Goal: Information Seeking & Learning: Learn about a topic

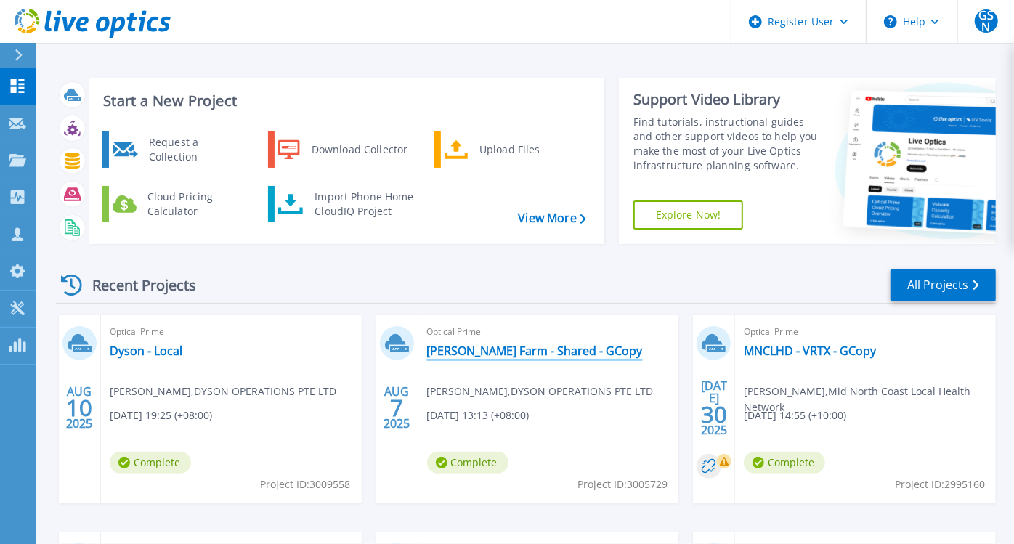
click at [521, 349] on link "[PERSON_NAME] Farm - Shared - GCopy" at bounding box center [535, 351] width 216 height 15
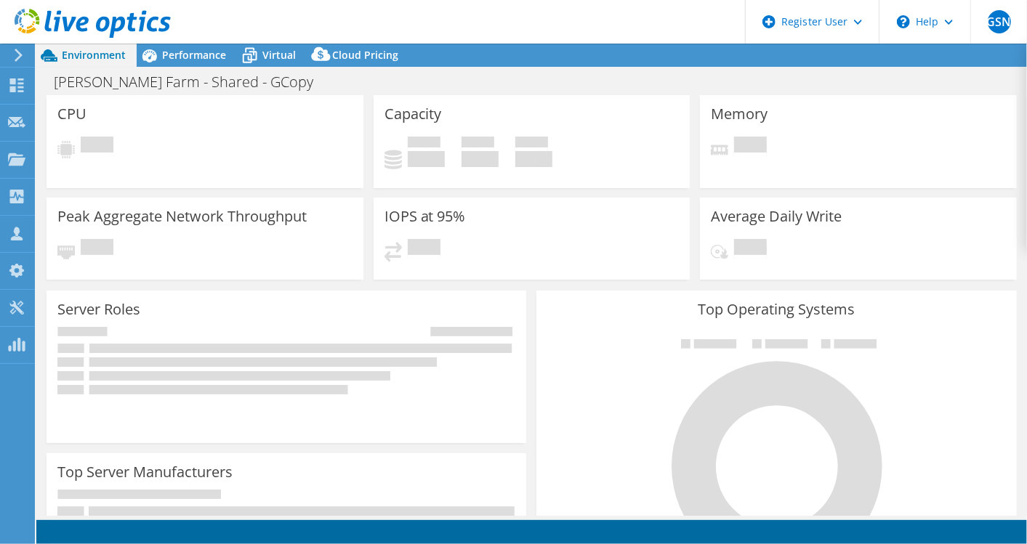
select select "[GEOGRAPHIC_DATA]"
select select "USD"
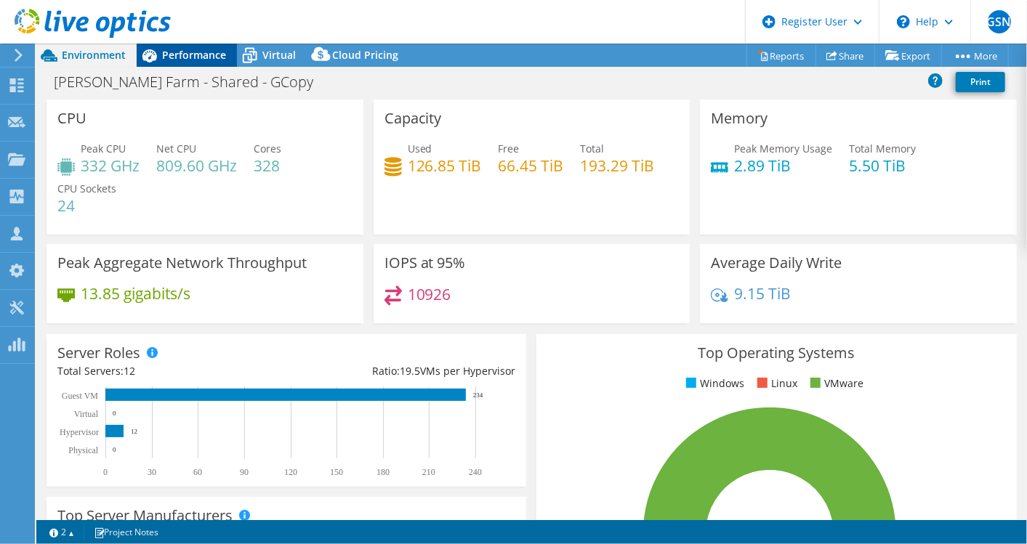
click at [171, 47] on div "Performance" at bounding box center [187, 55] width 100 height 23
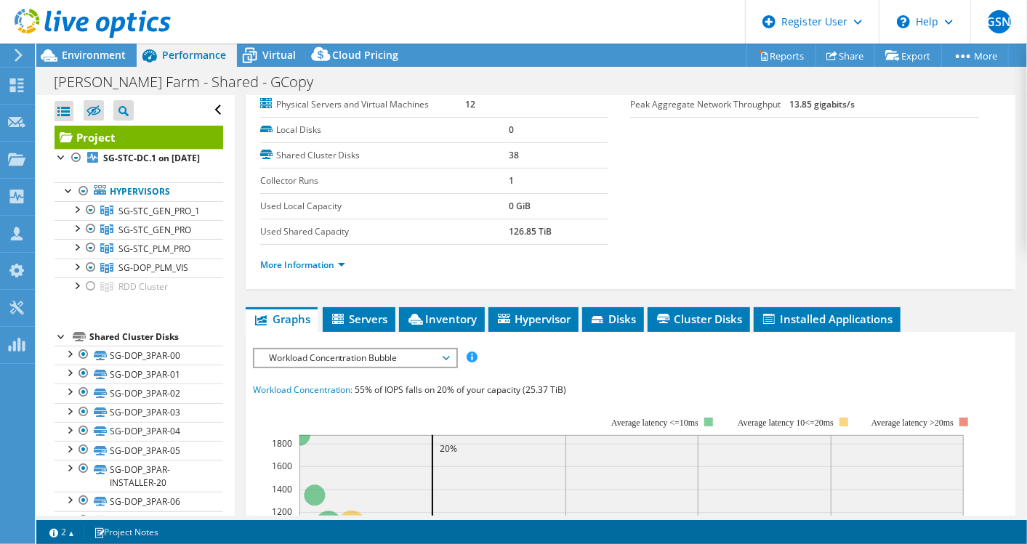
scroll to position [242, 0]
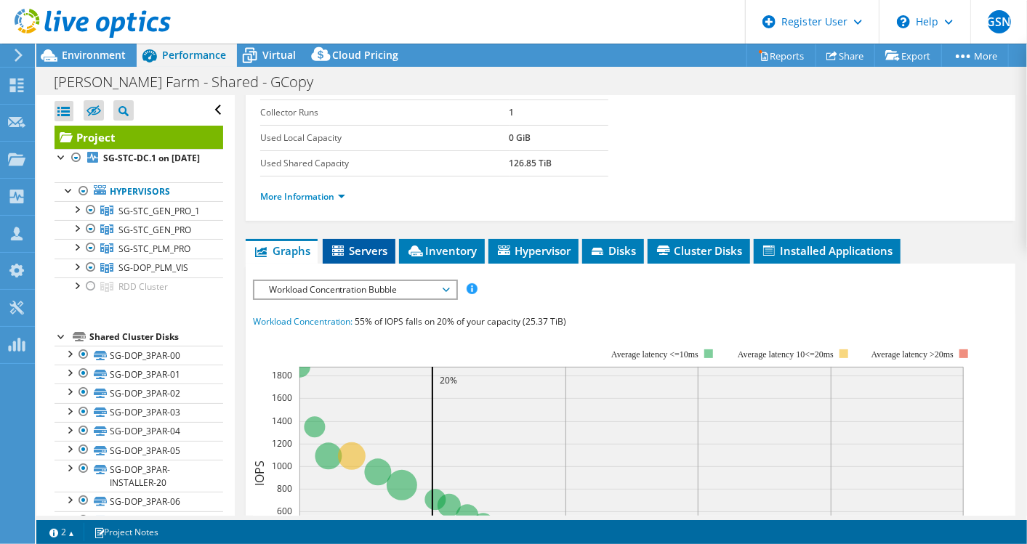
click at [383, 249] on span "Servers" at bounding box center [359, 250] width 58 height 15
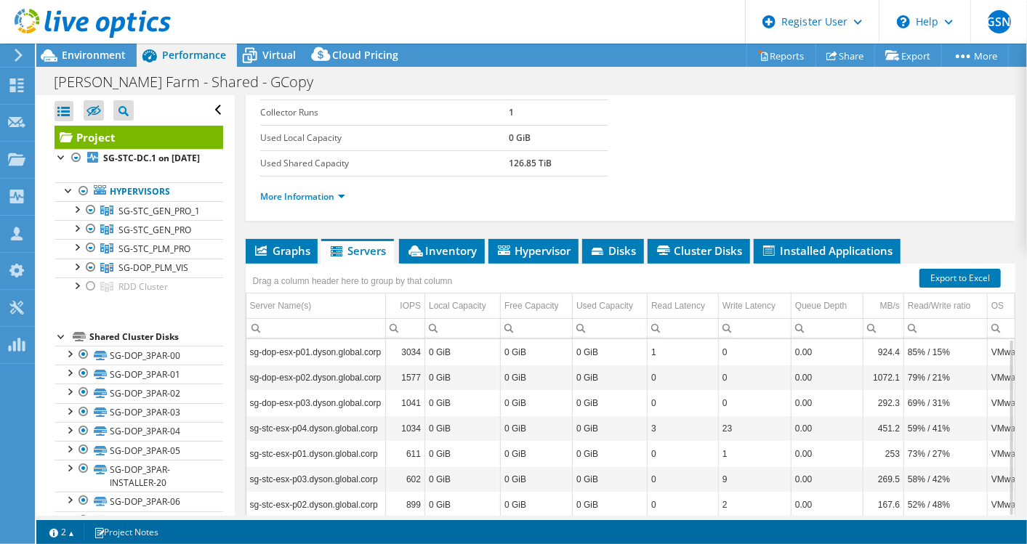
click at [336, 199] on li "More Information" at bounding box center [307, 197] width 94 height 16
click at [337, 194] on link "More Information" at bounding box center [302, 196] width 85 height 12
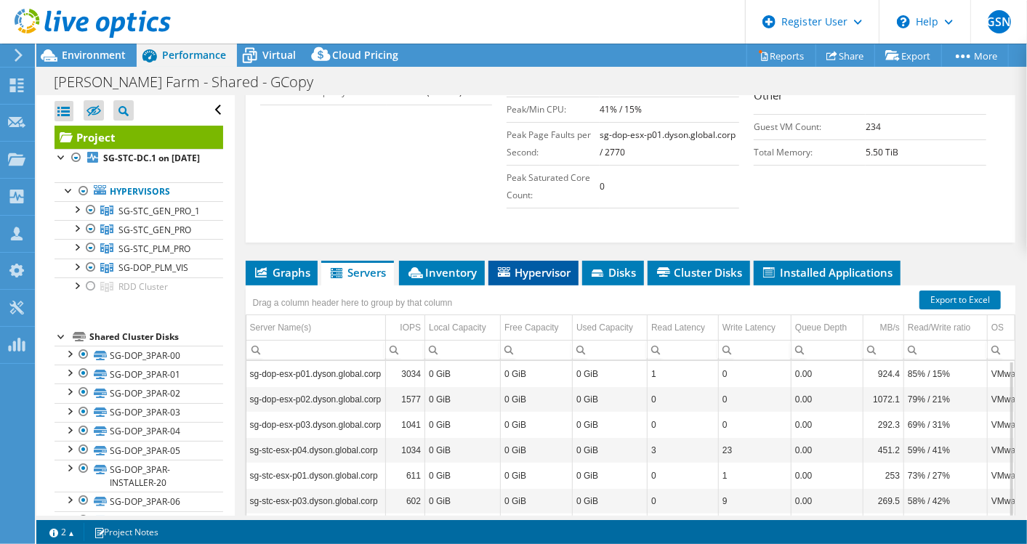
scroll to position [484, 0]
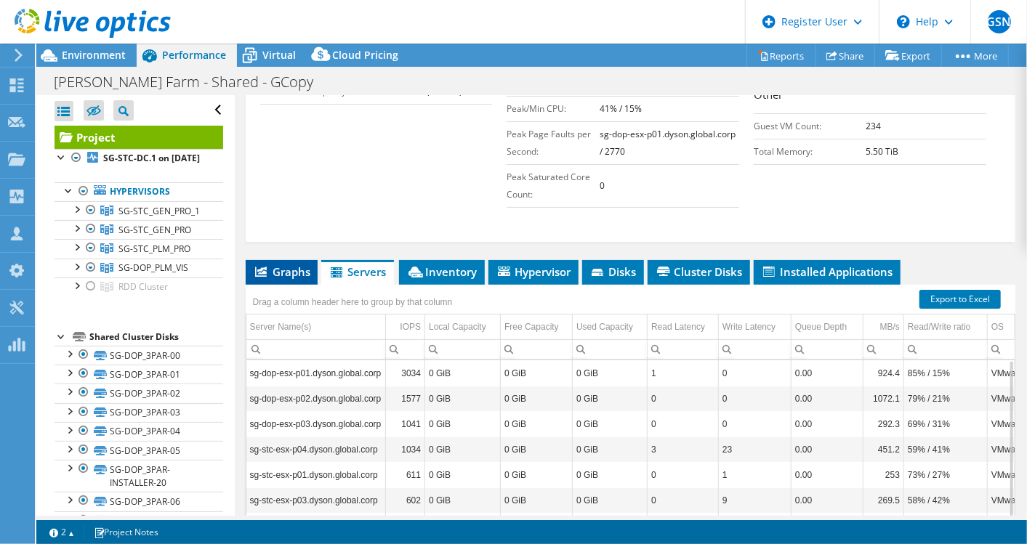
click at [288, 278] on span "Graphs" at bounding box center [281, 271] width 57 height 15
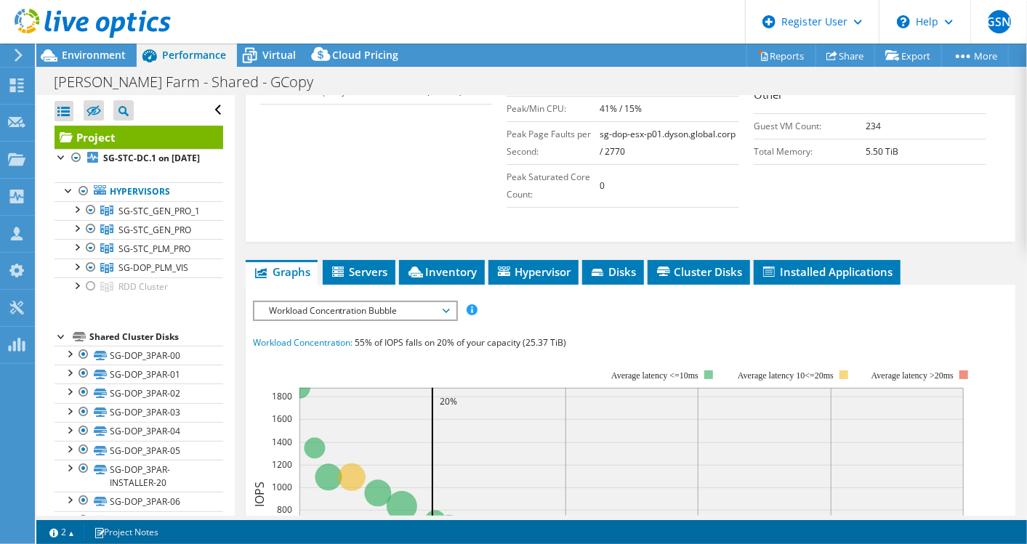
click at [344, 320] on span "Workload Concentration Bubble" at bounding box center [355, 310] width 187 height 17
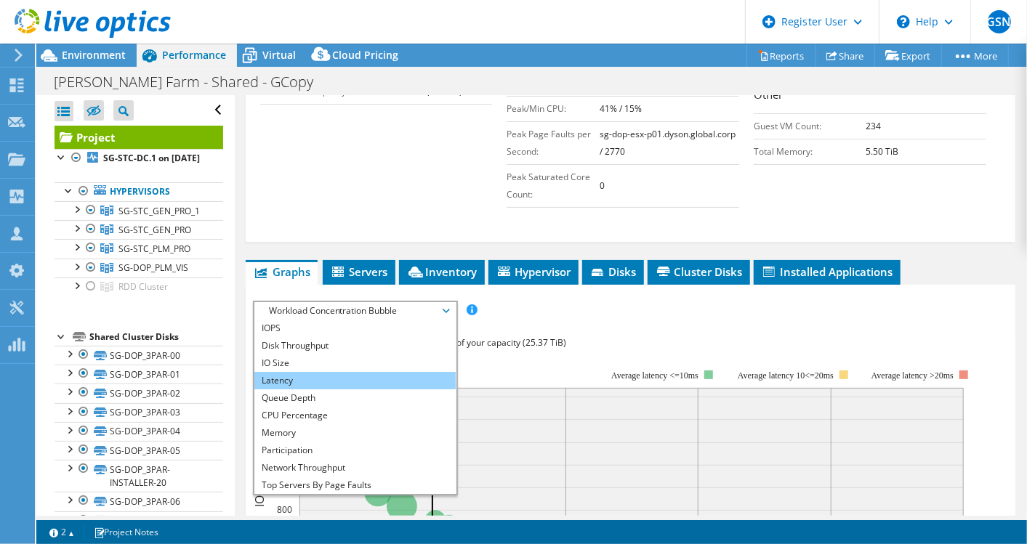
click at [315, 389] on li "Latency" at bounding box center [354, 380] width 201 height 17
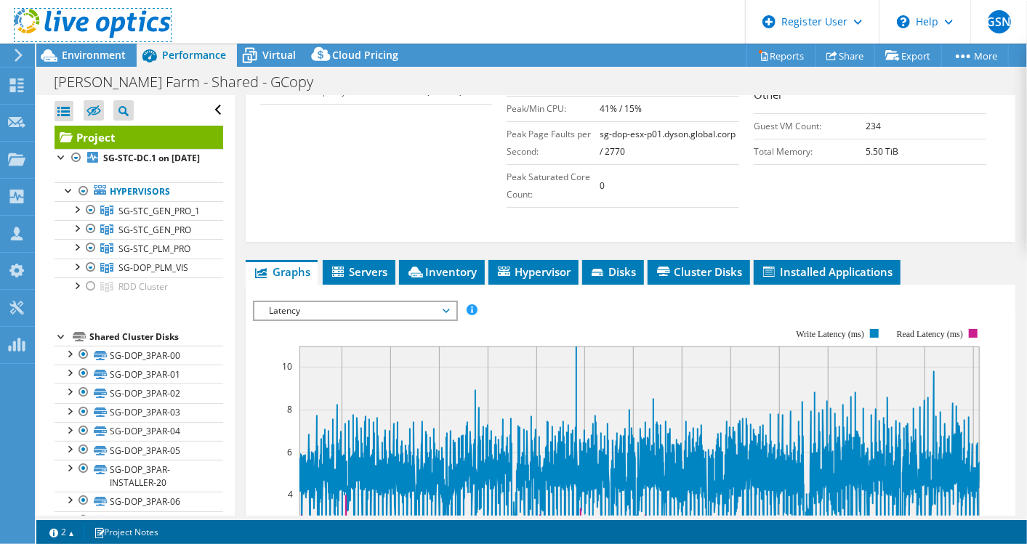
click at [75, 39] on link at bounding box center [93, 35] width 156 height 12
click at [76, 49] on span "Environment" at bounding box center [94, 55] width 64 height 14
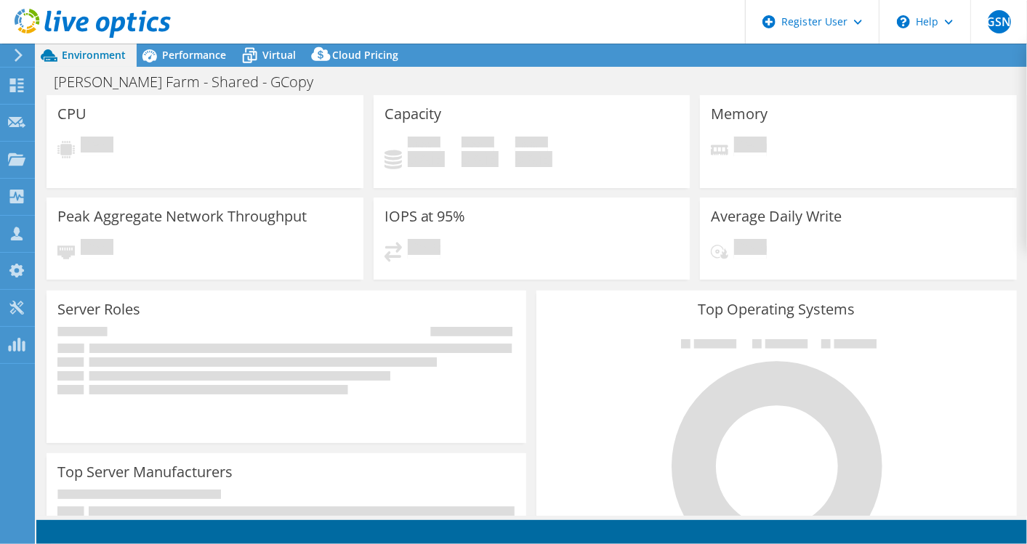
select select "[GEOGRAPHIC_DATA]"
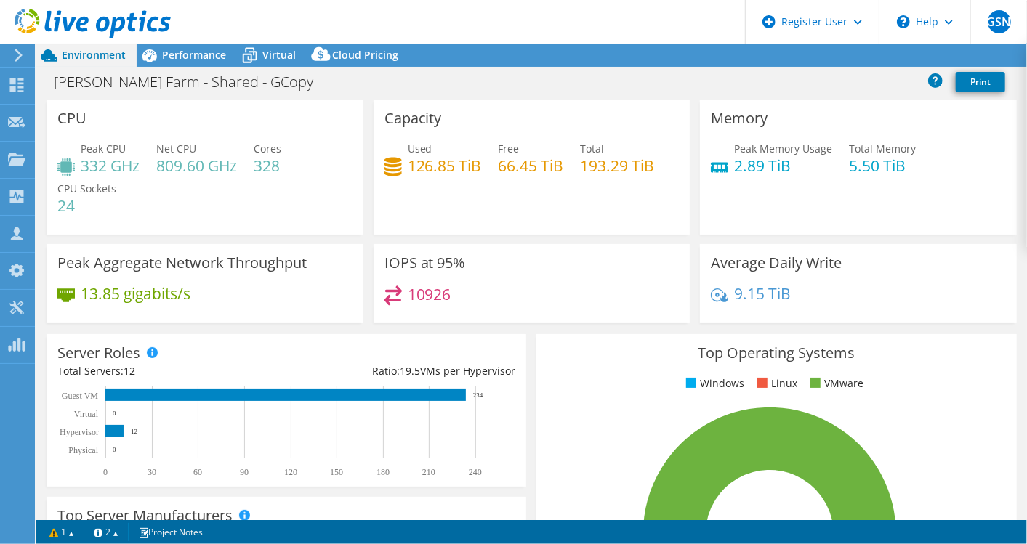
click at [421, 295] on h4 "10926" at bounding box center [430, 294] width 44 height 16
copy h4 "10926"
